Goal: Task Accomplishment & Management: Complete application form

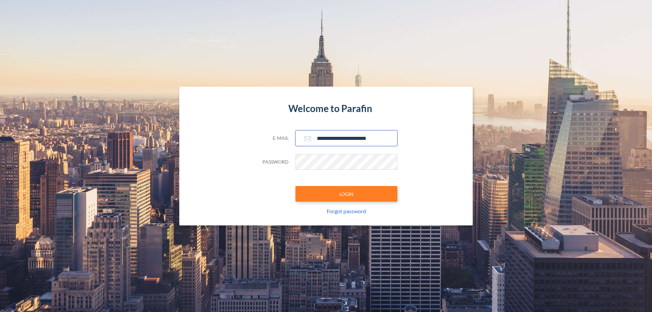
type input "**********"
click at [346, 194] on button "LOGIN" at bounding box center [346, 194] width 102 height 16
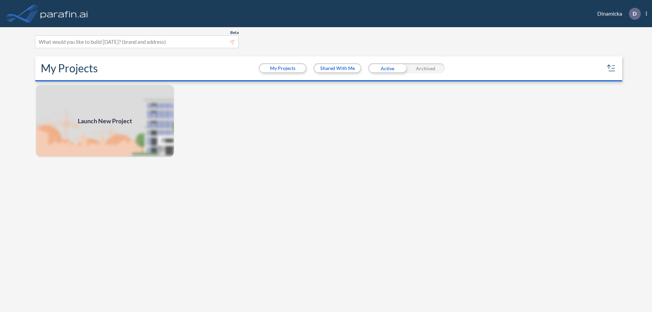
scroll to position [2, 0]
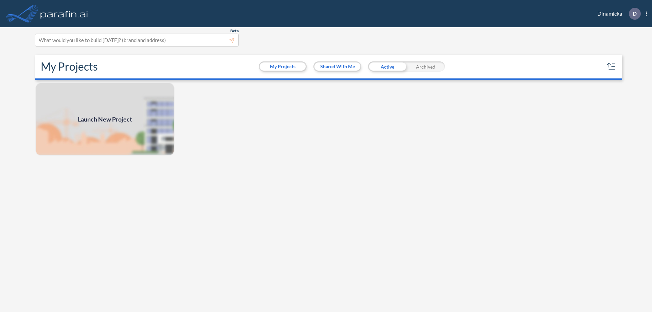
click at [105, 119] on span "Launch New Project" at bounding box center [105, 119] width 54 height 9
